Goal: Transaction & Acquisition: Purchase product/service

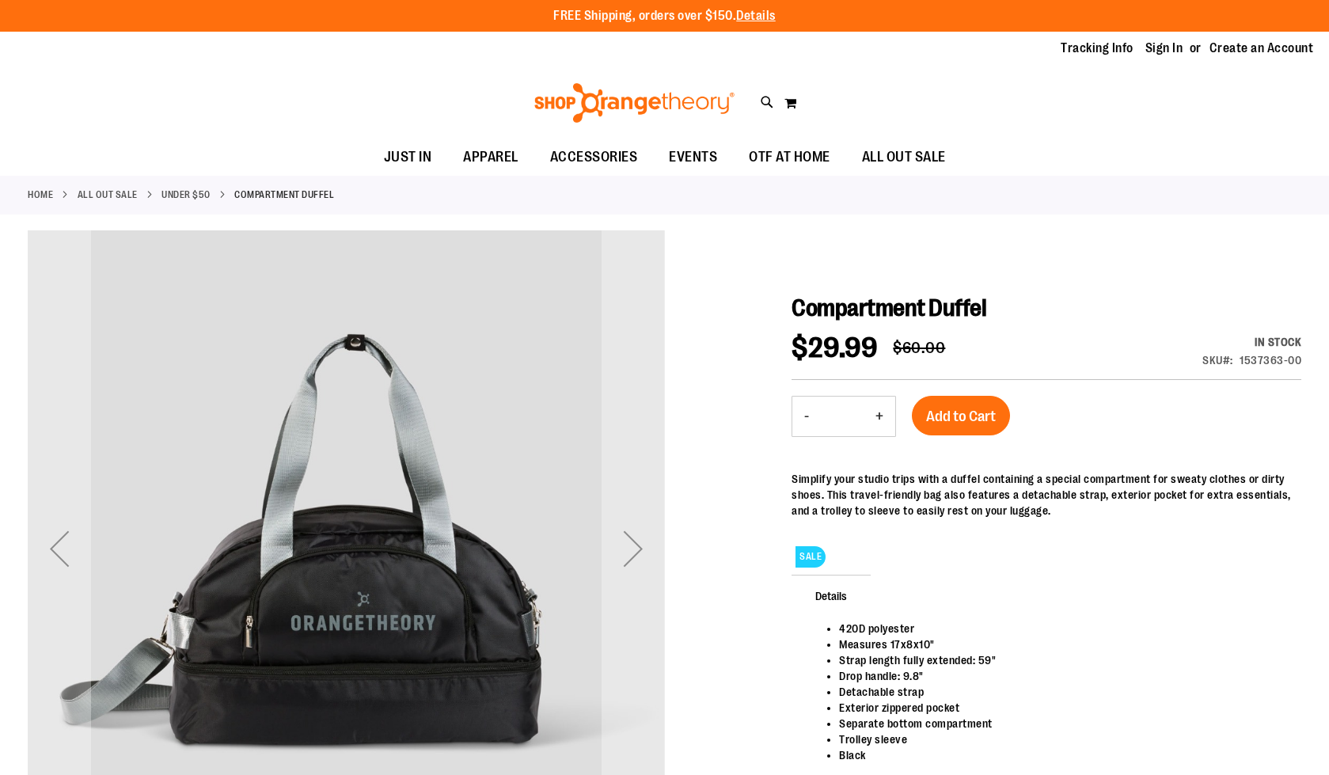
scroll to position [79, 0]
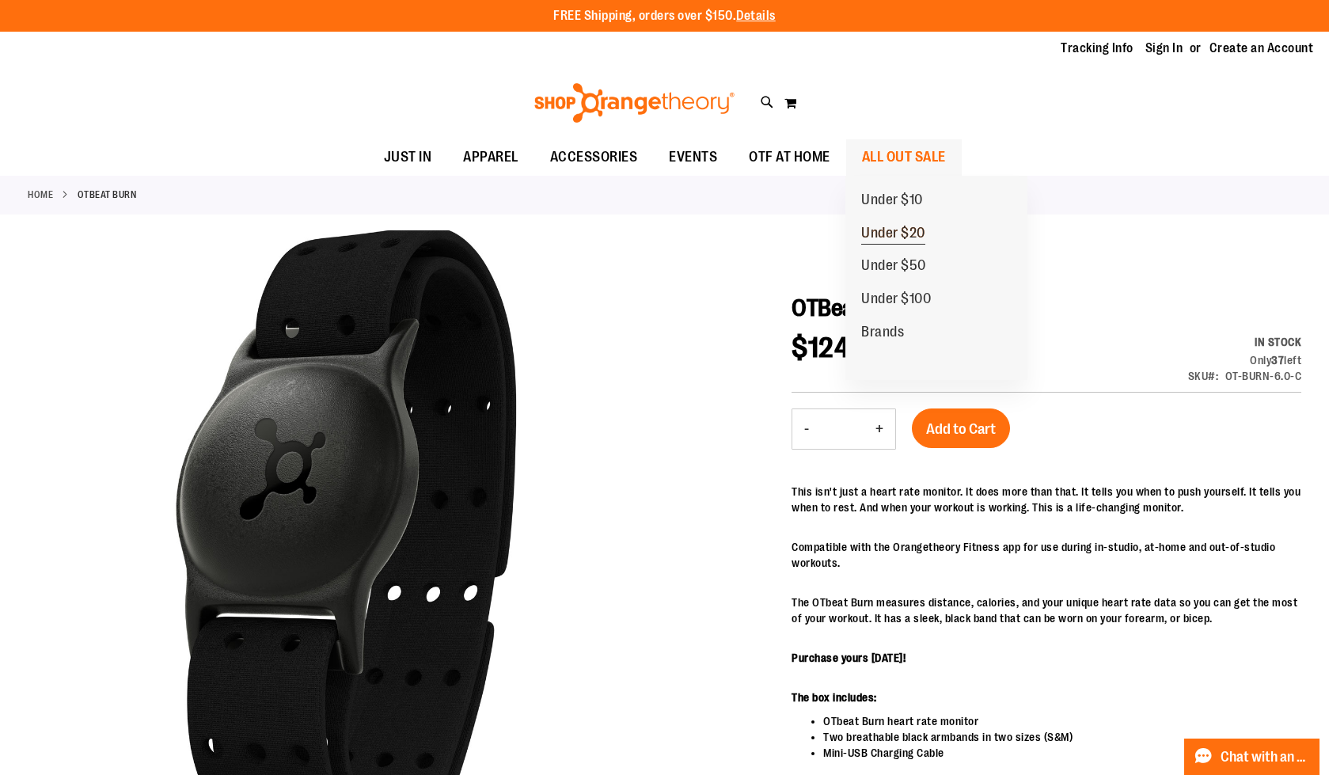
click at [897, 233] on span "Under $20" at bounding box center [893, 235] width 64 height 20
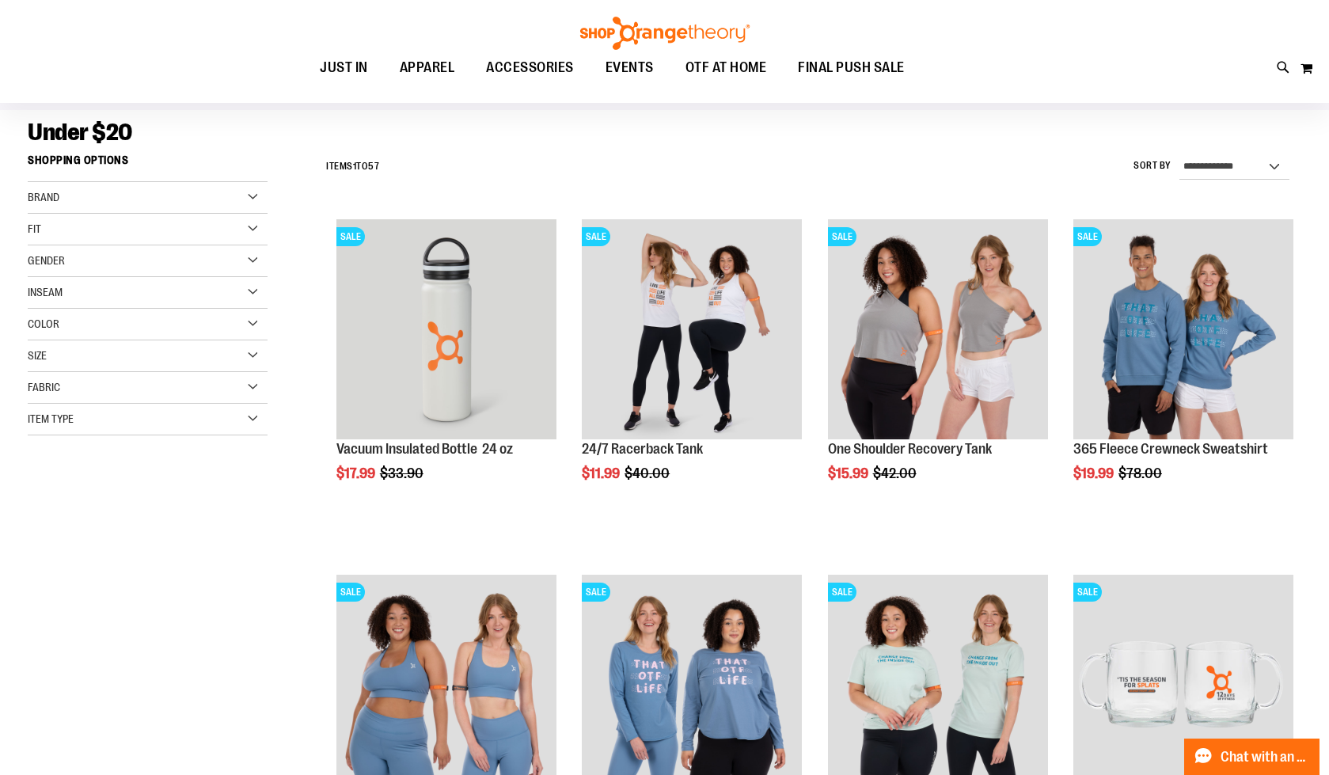
scroll to position [107, 0]
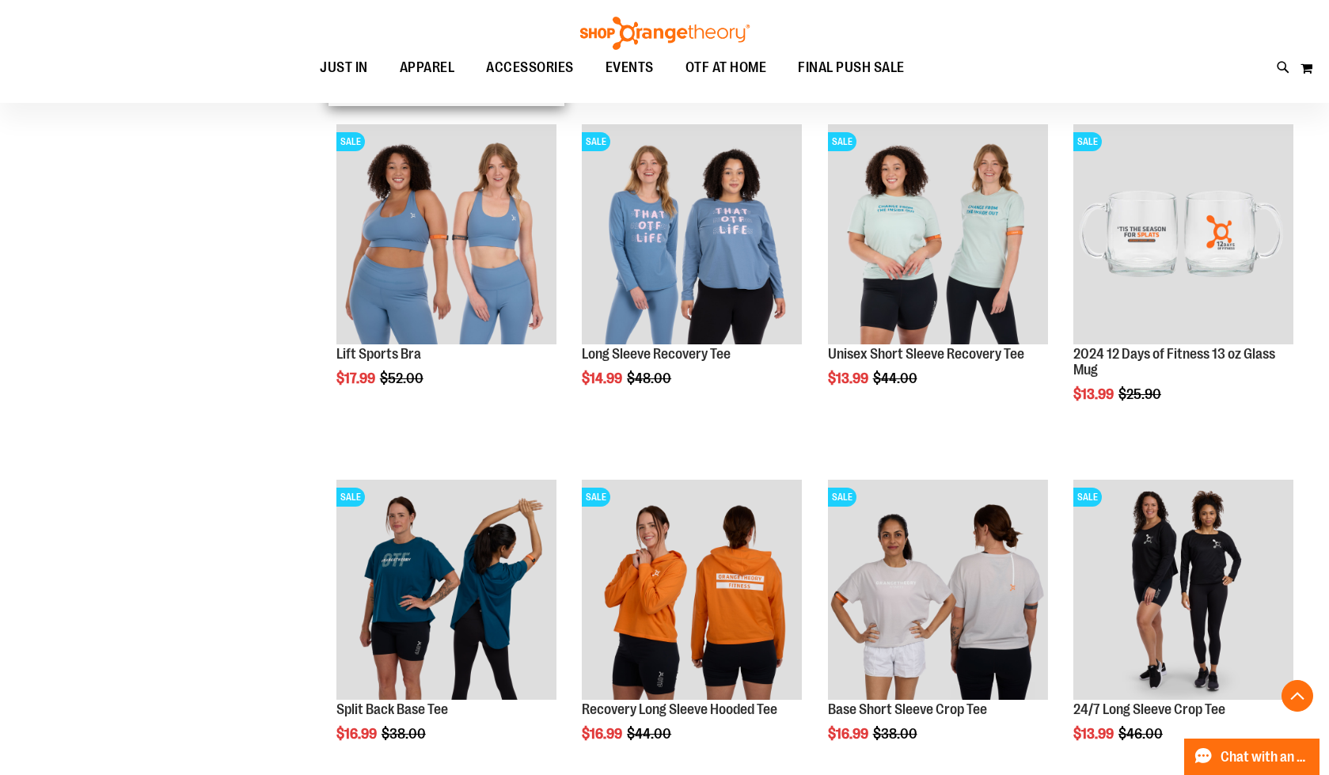
scroll to position [566, 0]
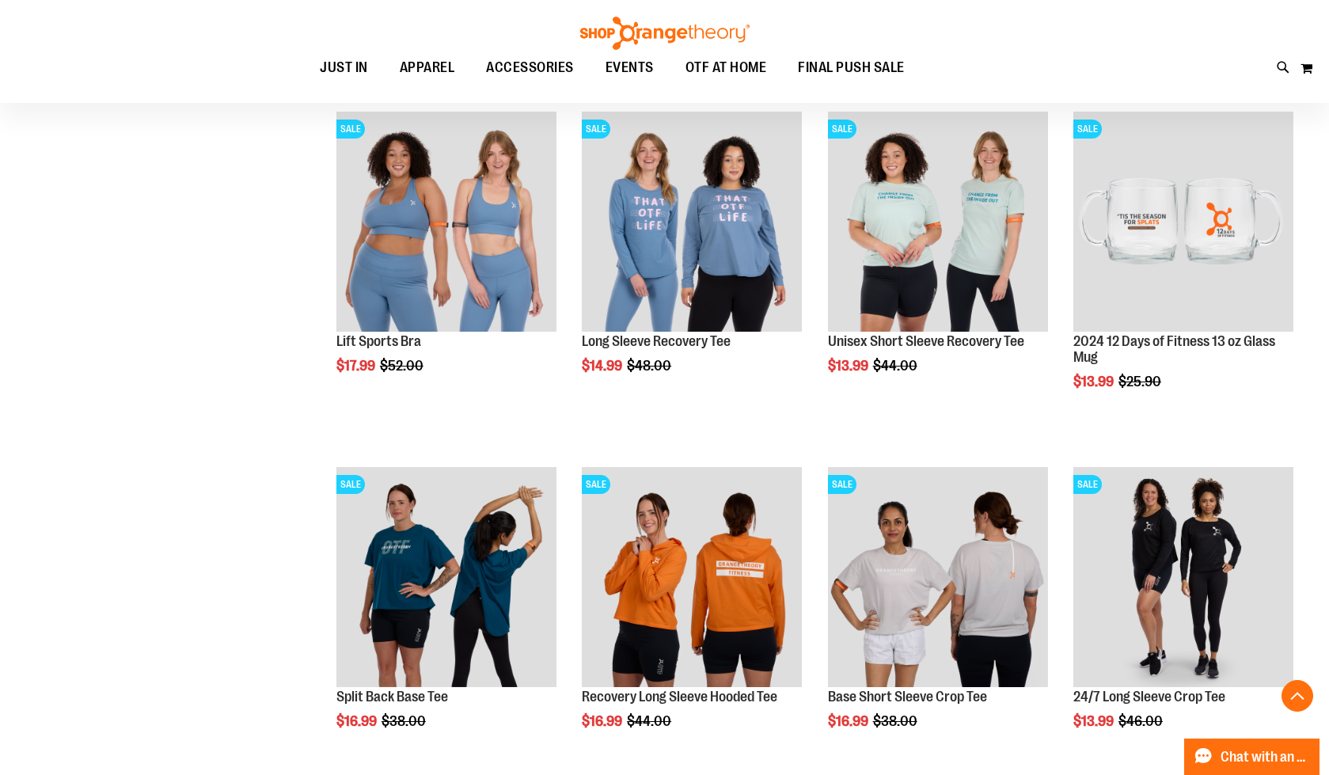
click at [253, 400] on div "**********" at bounding box center [664, 304] width 1273 height 1242
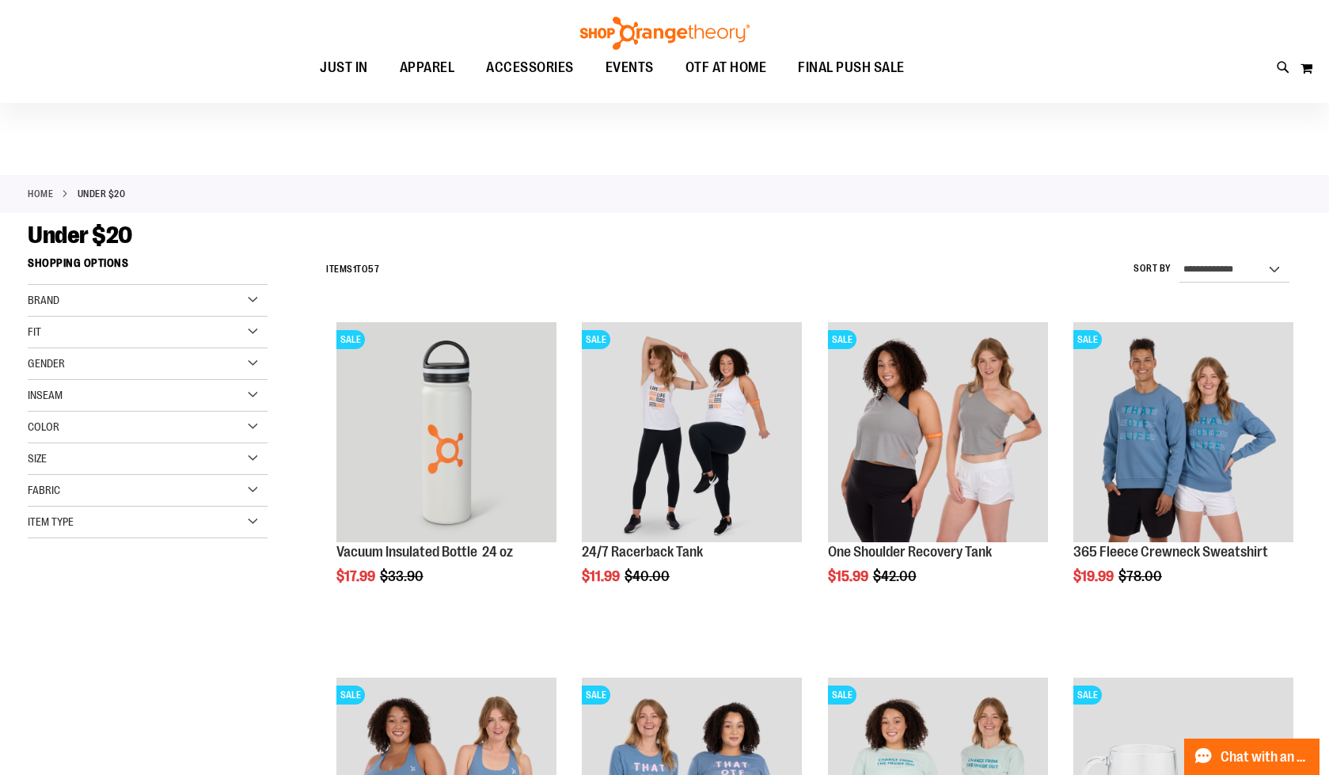
scroll to position [0, 0]
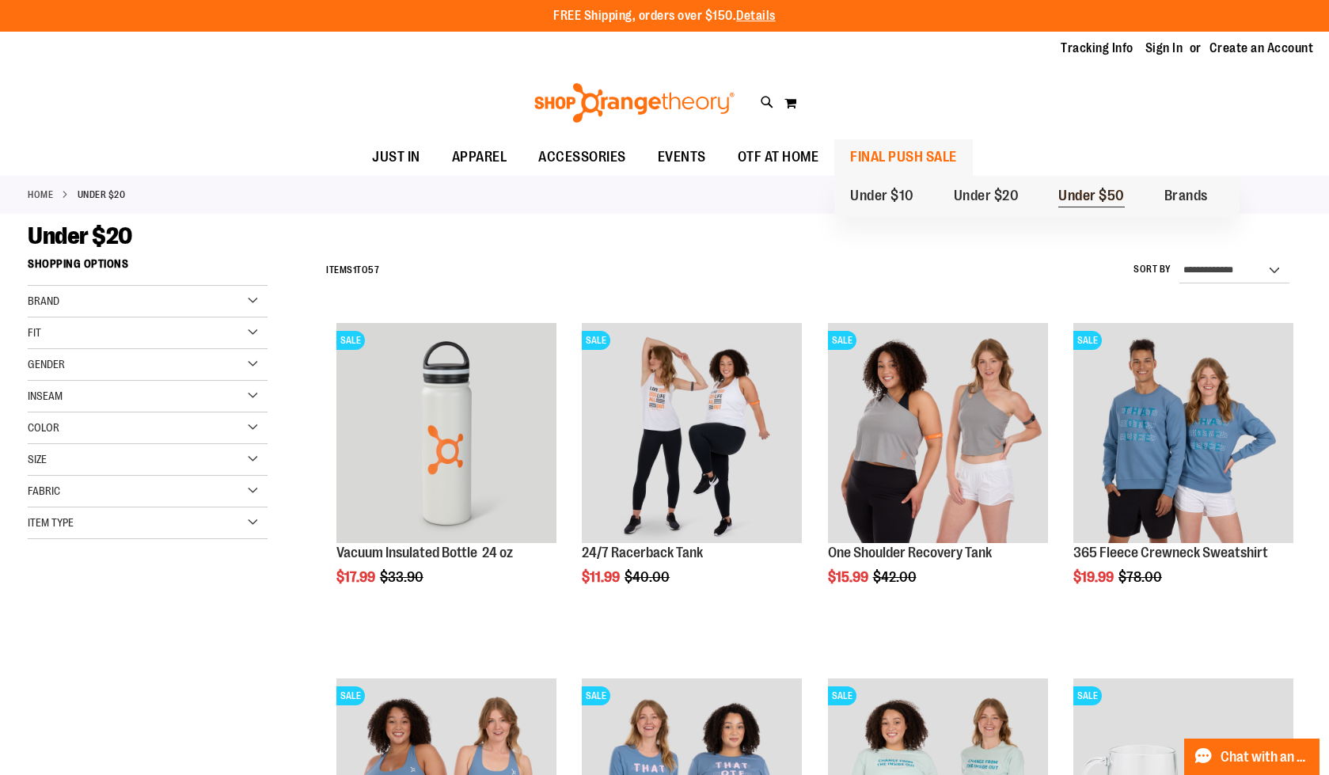
click at [1107, 192] on span "Under $50" at bounding box center [1091, 198] width 66 height 20
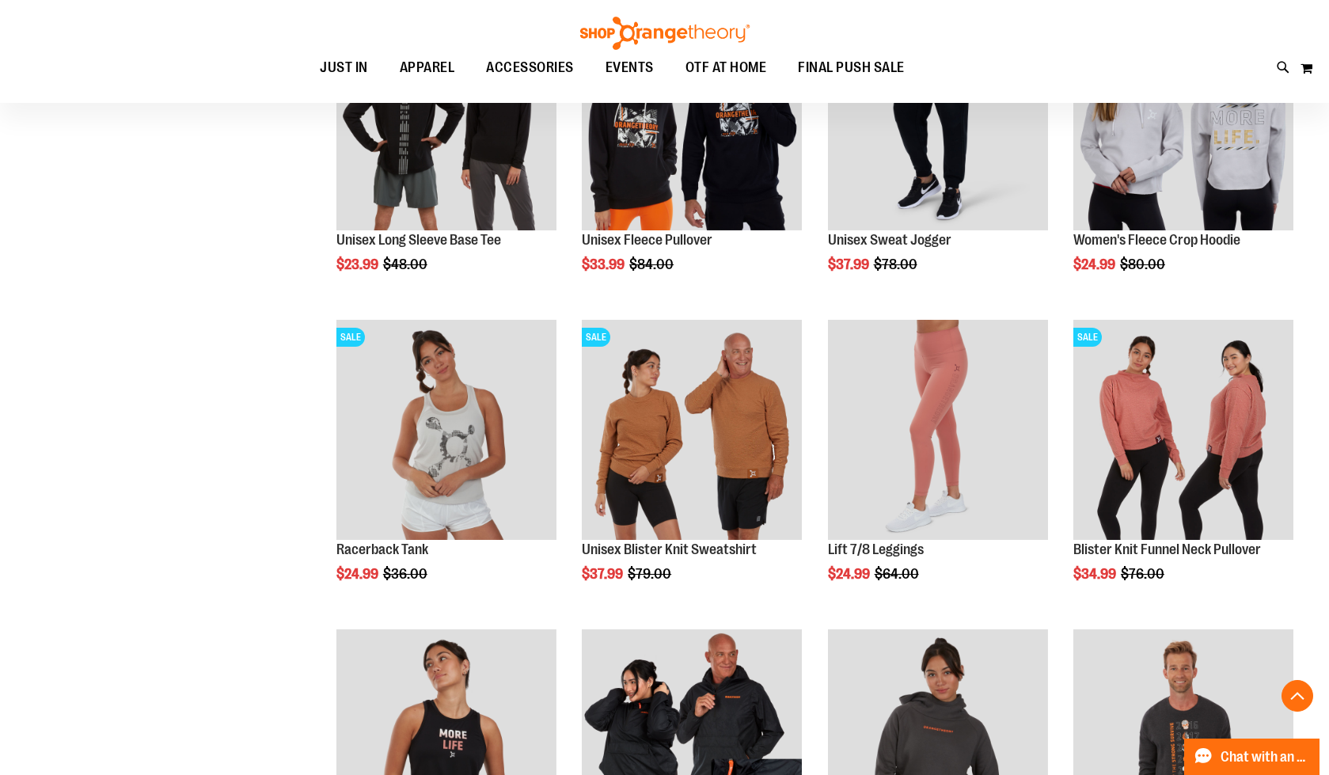
scroll to position [1265, 0]
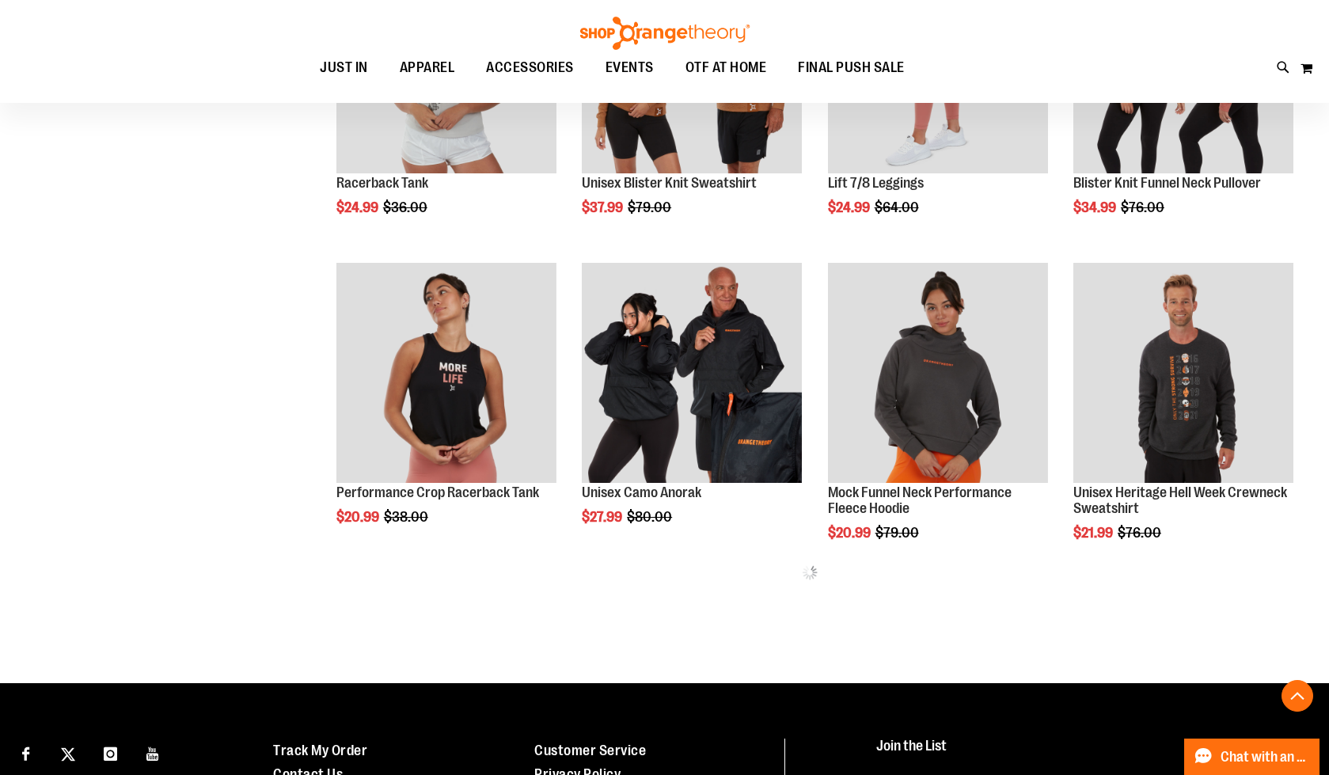
scroll to position [1624, 0]
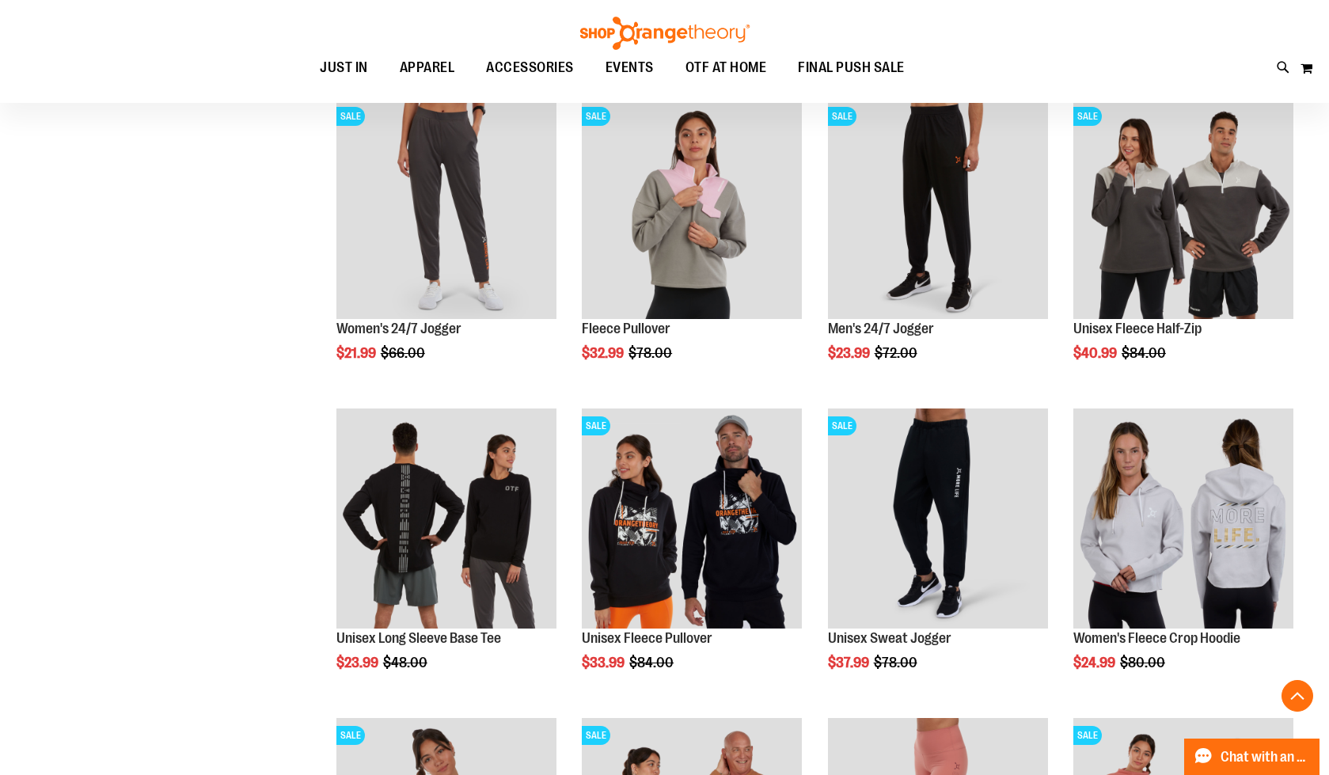
scroll to position [836, 0]
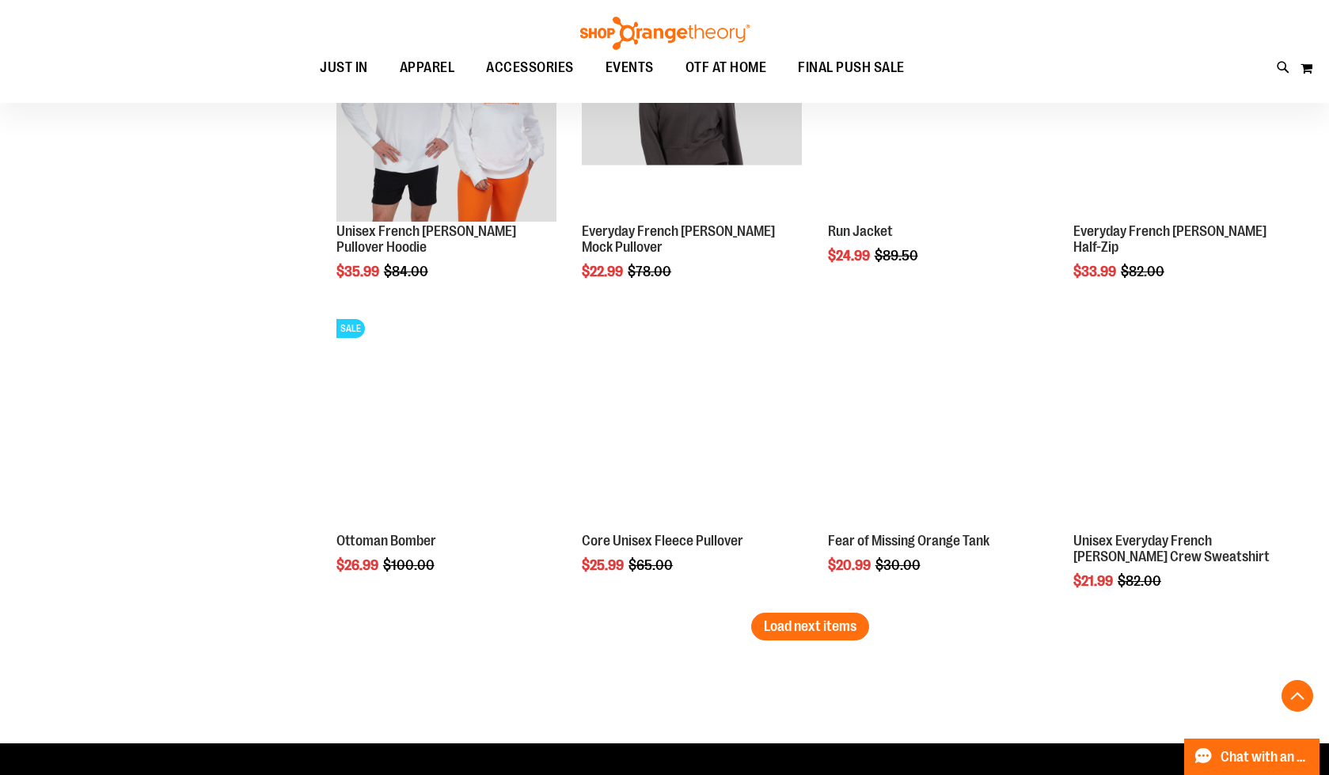
scroll to position [2488, 0]
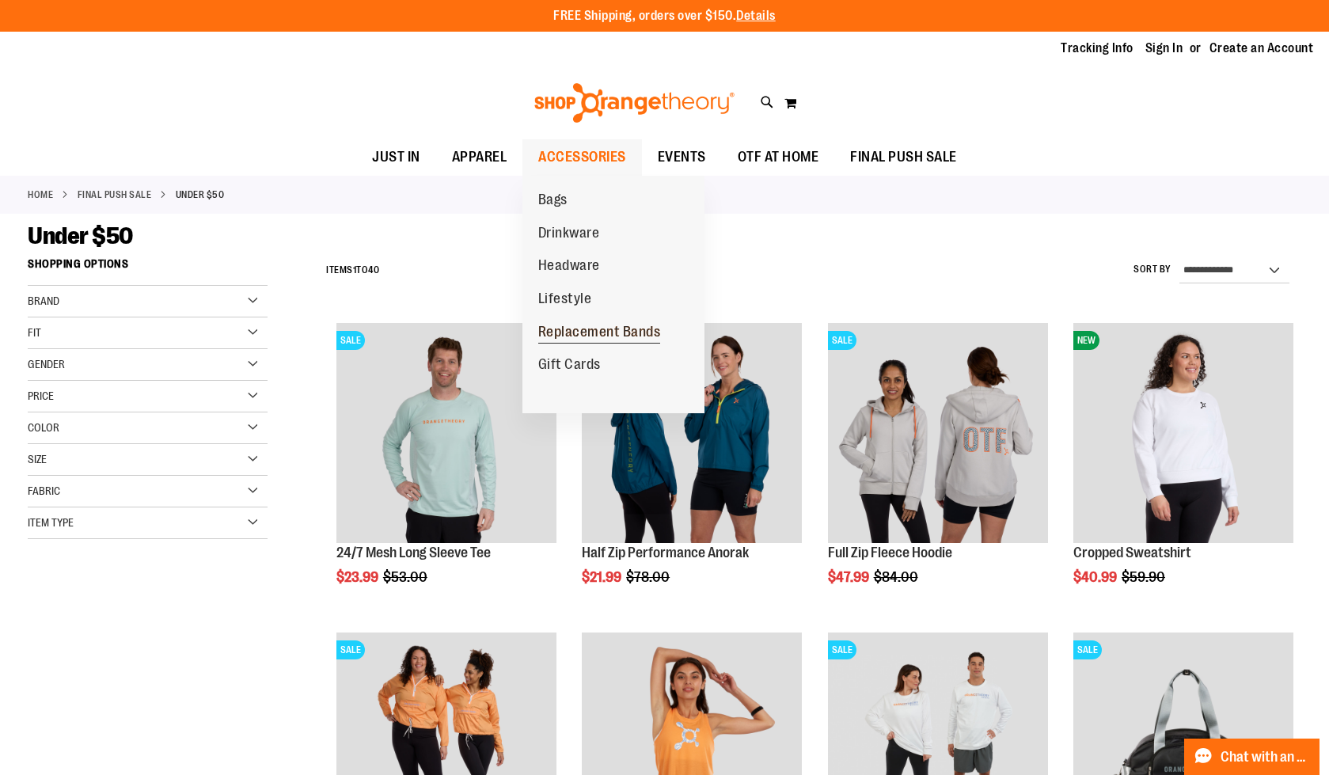
click at [578, 327] on span "Replacement Bands" at bounding box center [599, 334] width 123 height 20
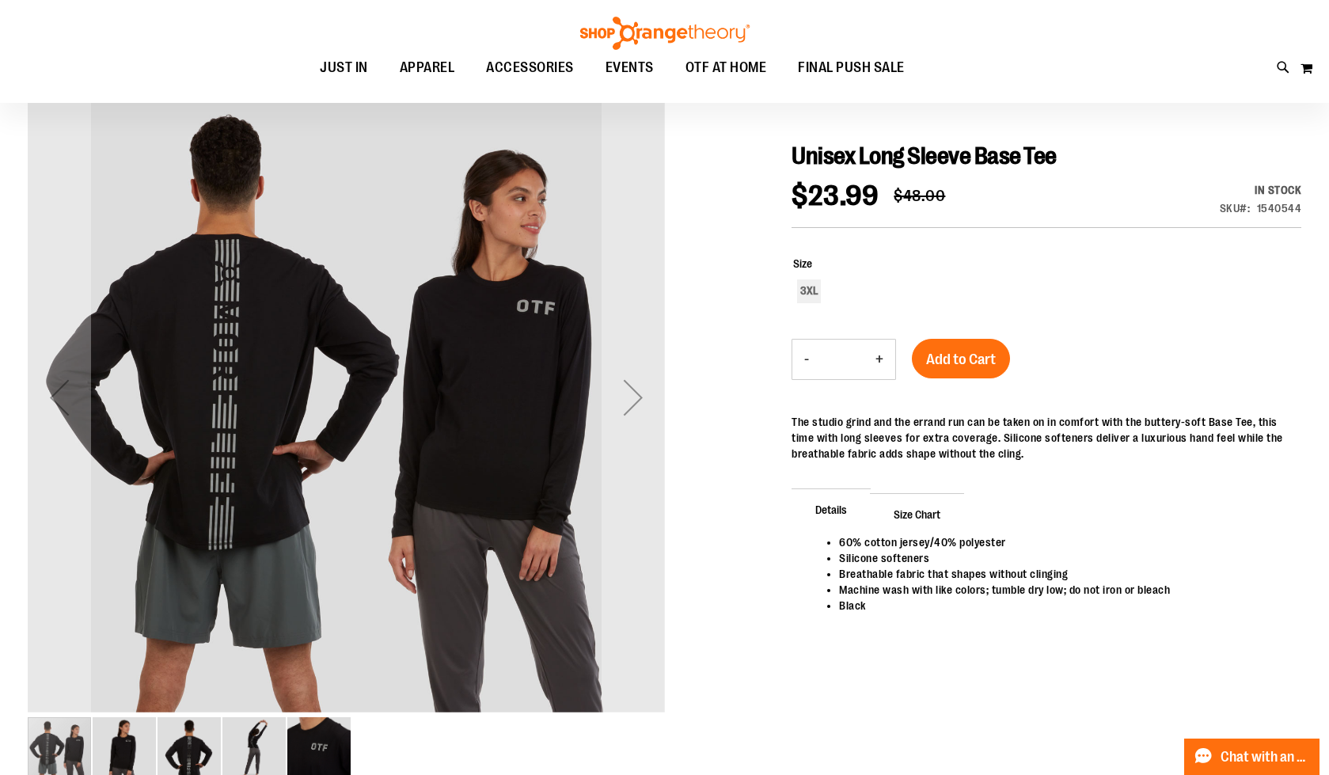
scroll to position [142, 0]
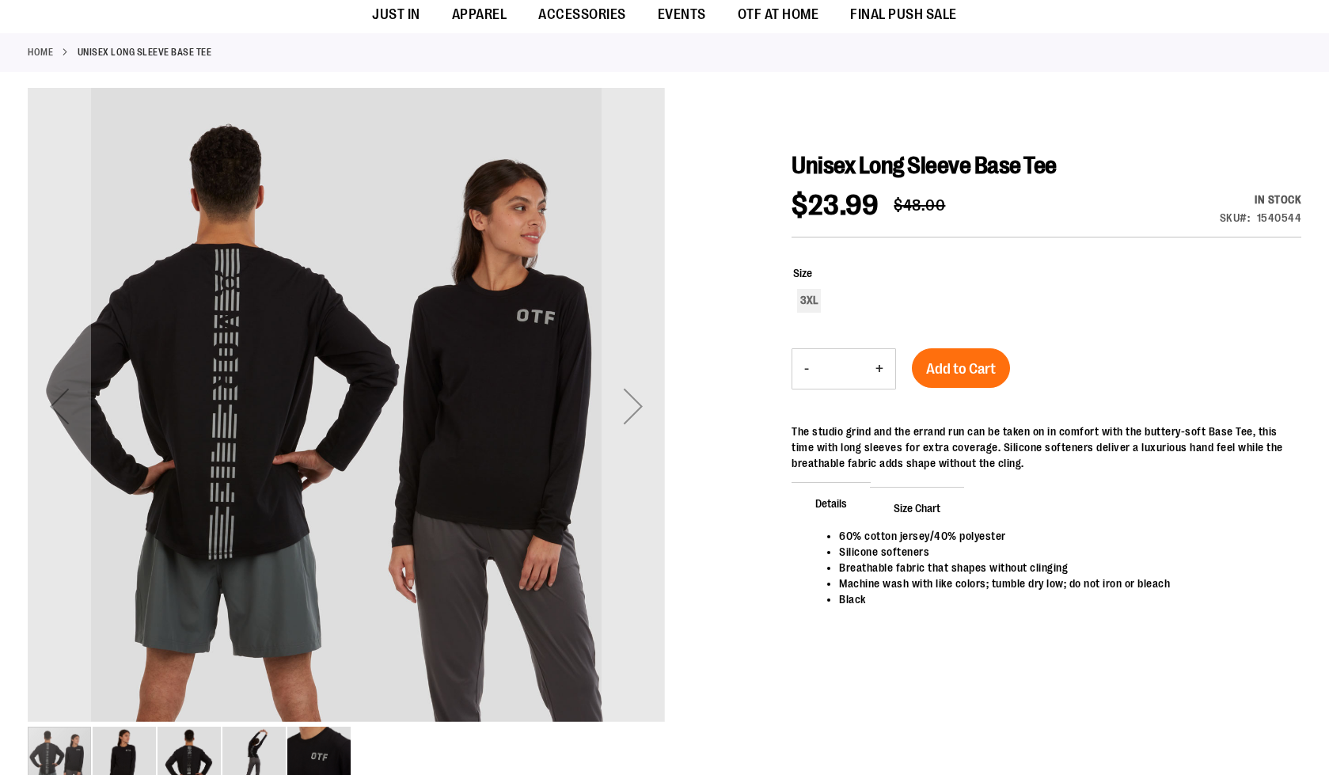
scroll to position [142, 0]
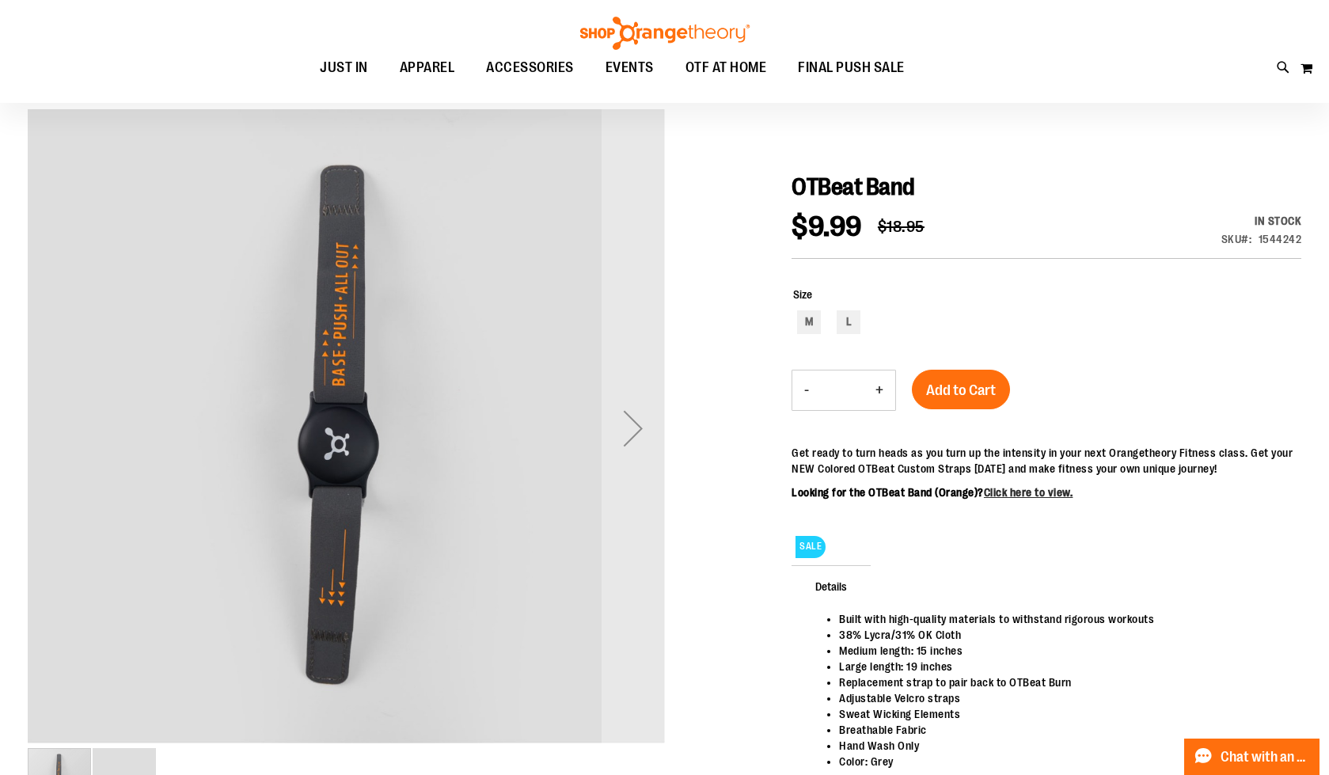
scroll to position [135, 0]
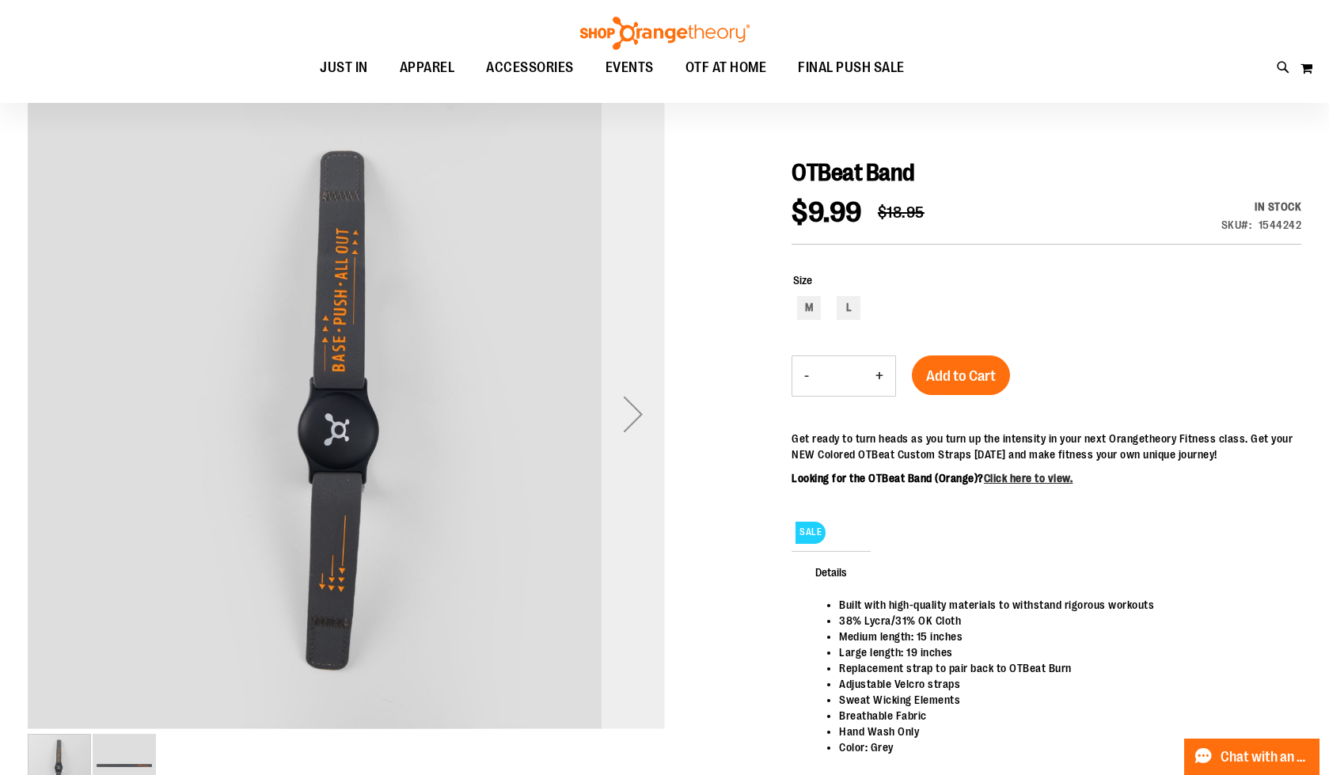
click at [635, 412] on div "Next" at bounding box center [632, 413] width 63 height 63
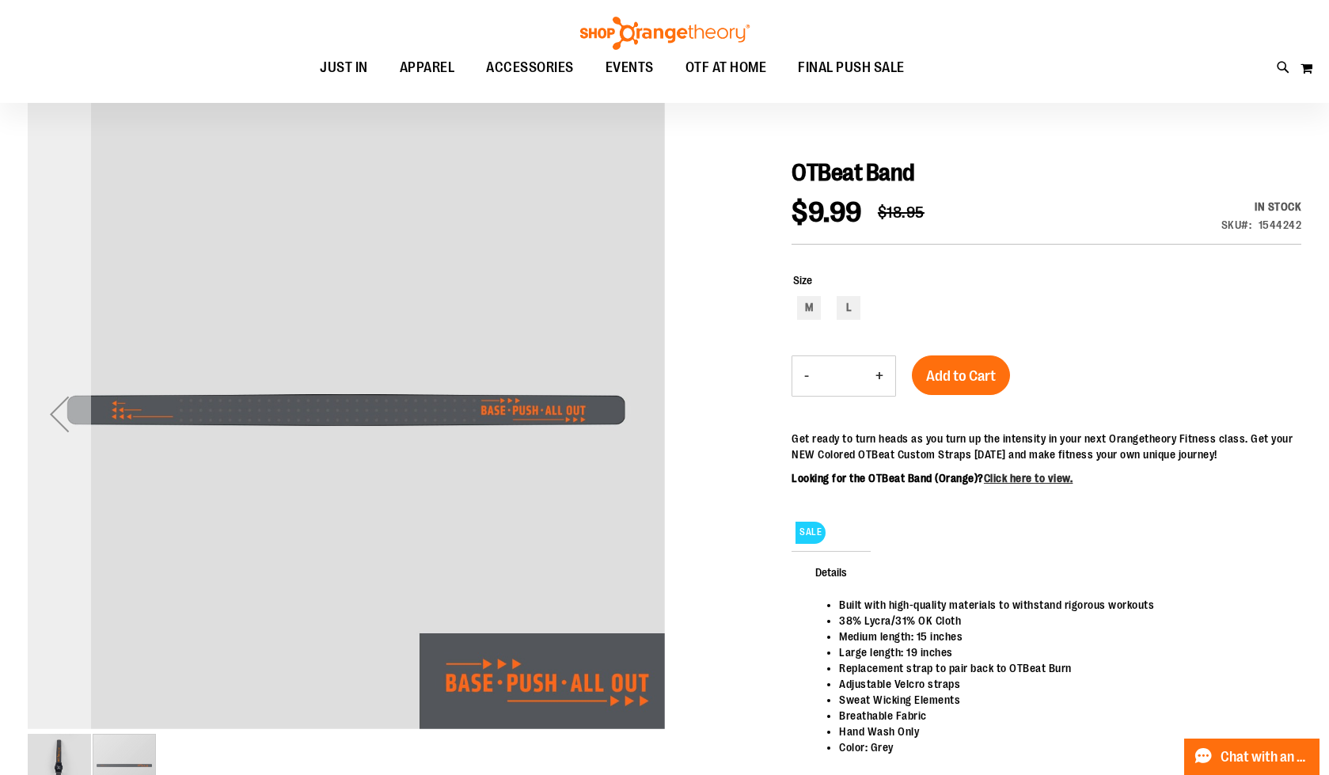
click at [66, 421] on div "Previous" at bounding box center [59, 413] width 63 height 63
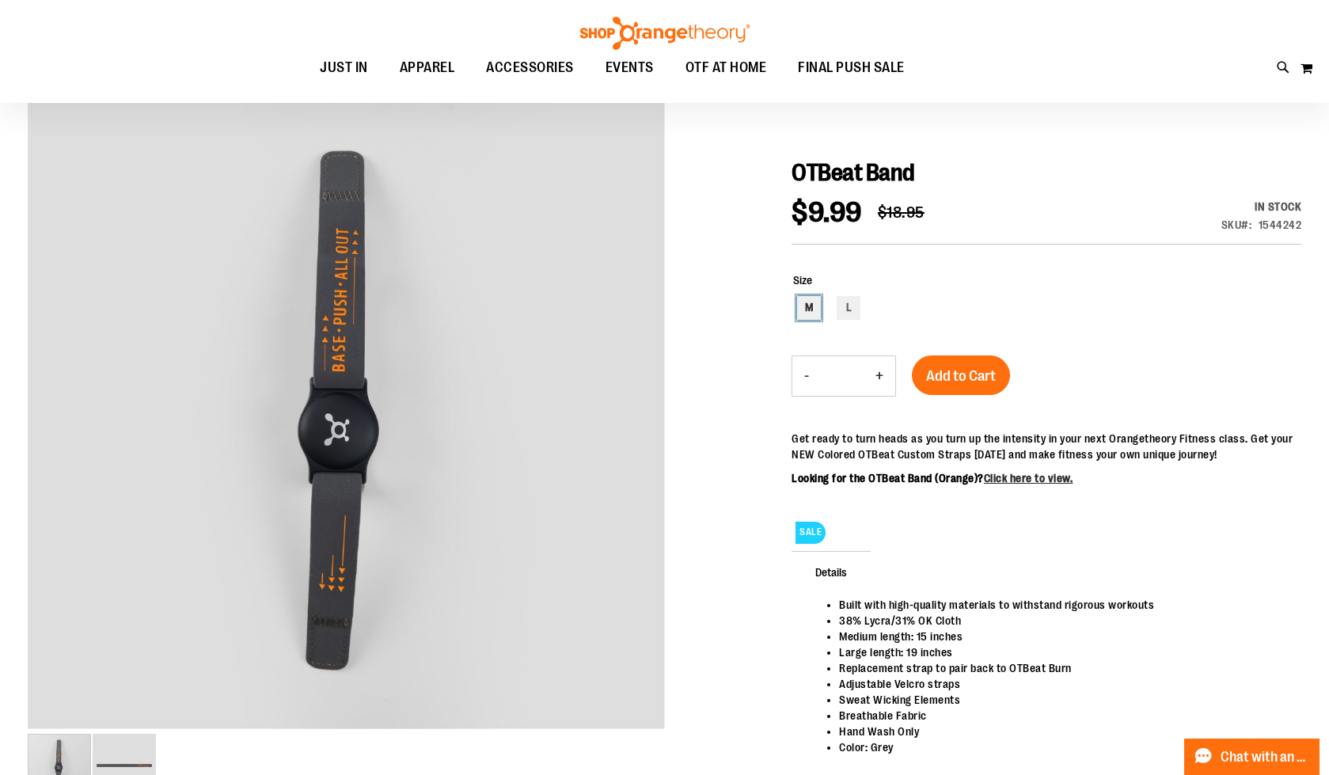
click at [810, 312] on div "M" at bounding box center [809, 308] width 24 height 24
type input "***"
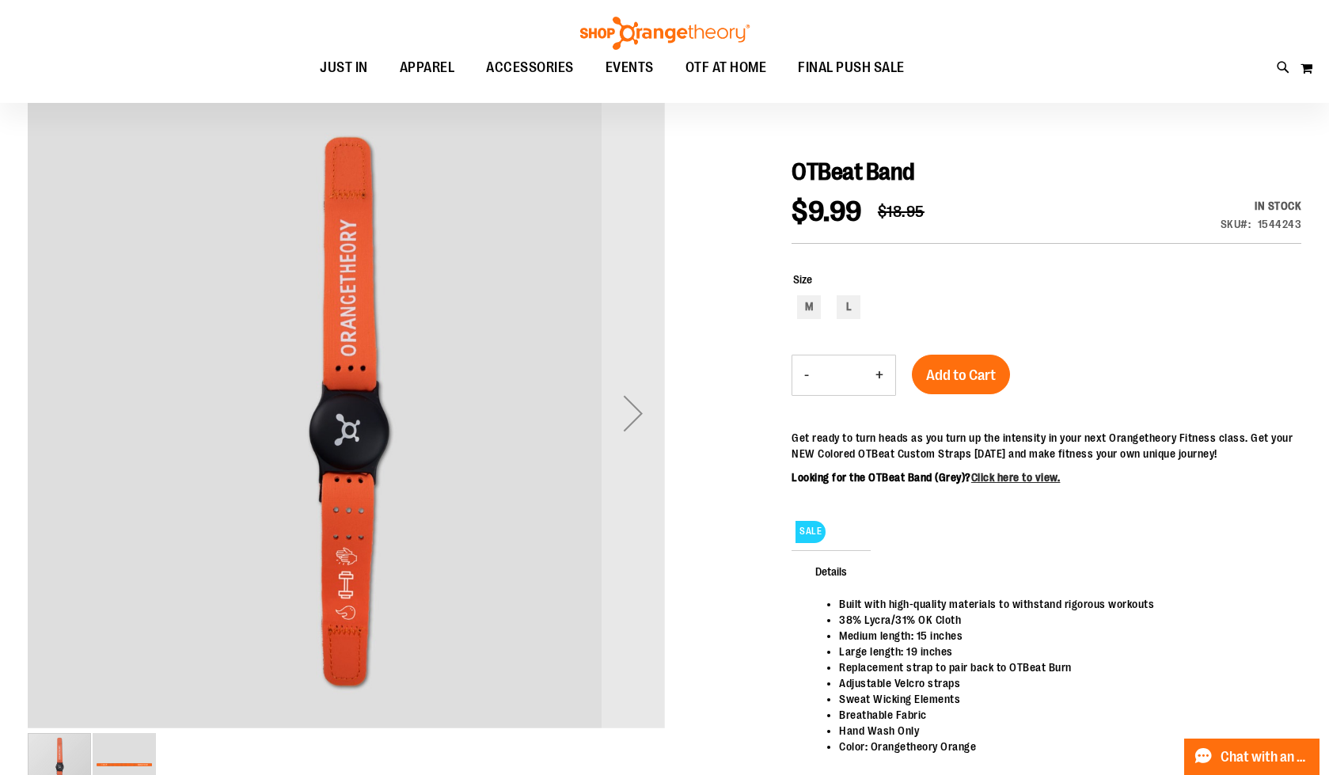
scroll to position [137, 0]
click at [612, 426] on div "Next" at bounding box center [632, 411] width 63 height 63
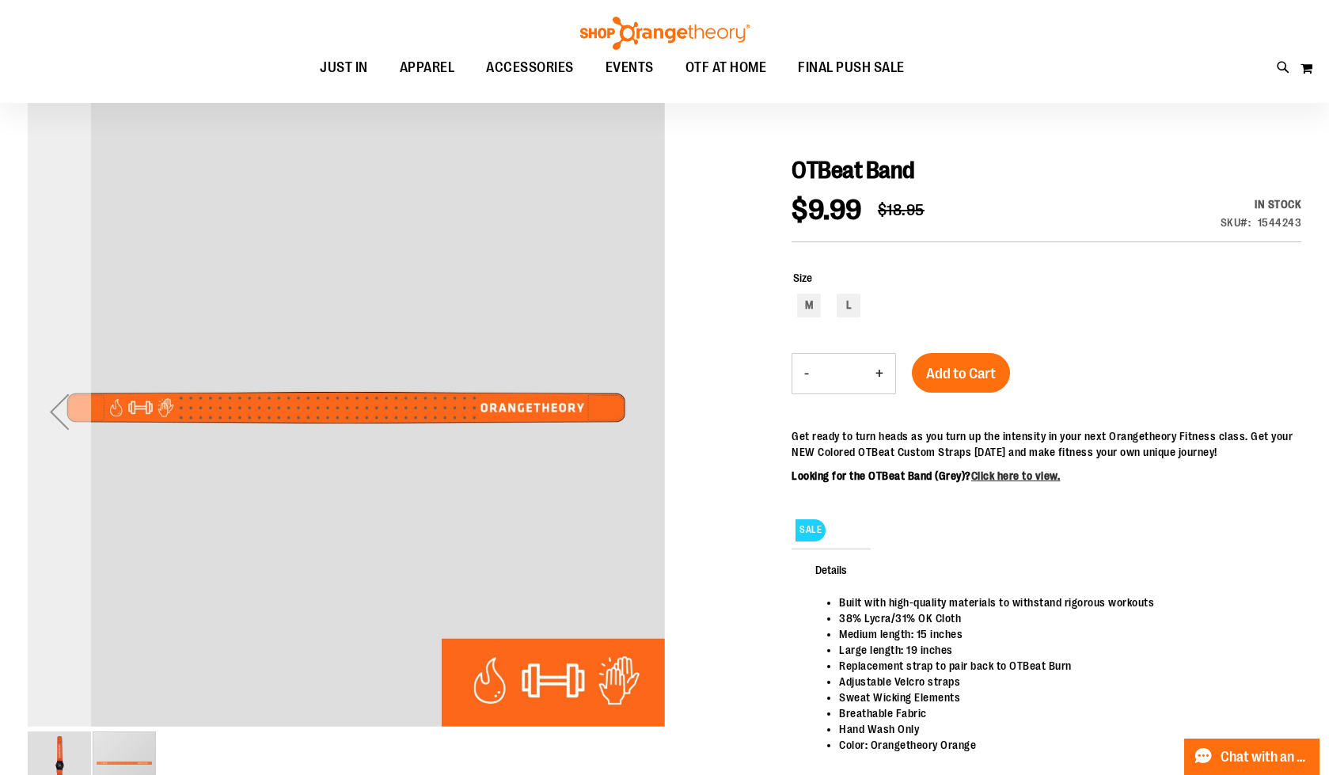
click at [67, 411] on div "Previous" at bounding box center [59, 411] width 63 height 63
